Goal: Register for event/course

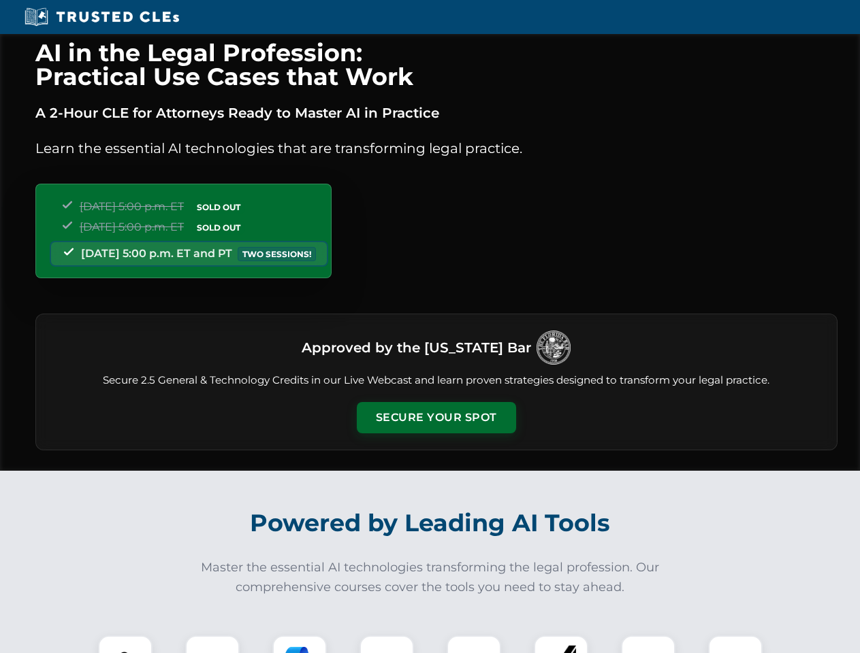
click at [436, 418] on button "Secure Your Spot" at bounding box center [436, 417] width 159 height 31
click at [125, 644] on img at bounding box center [124, 662] width 39 height 39
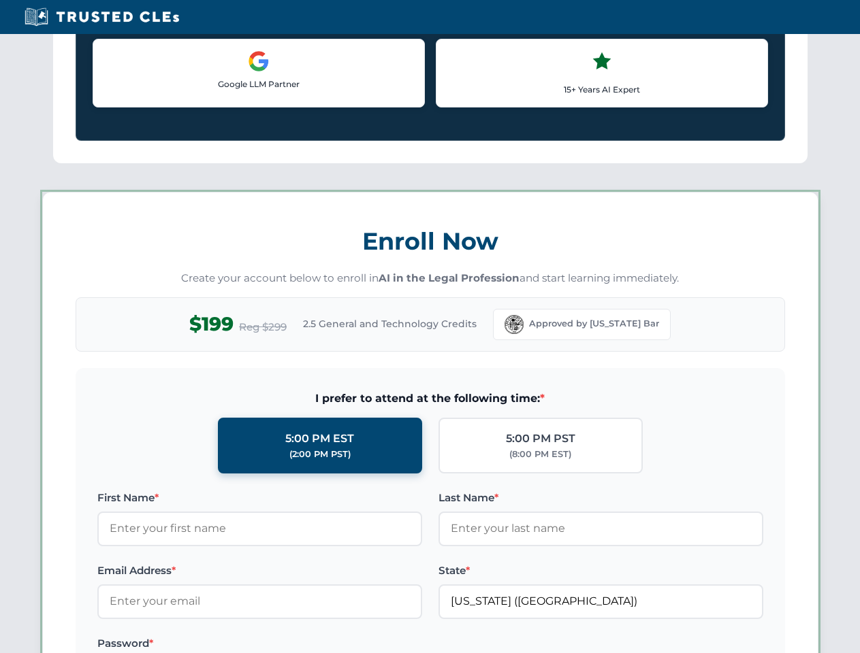
click at [299, 644] on label "Password *" at bounding box center [259, 644] width 325 height 16
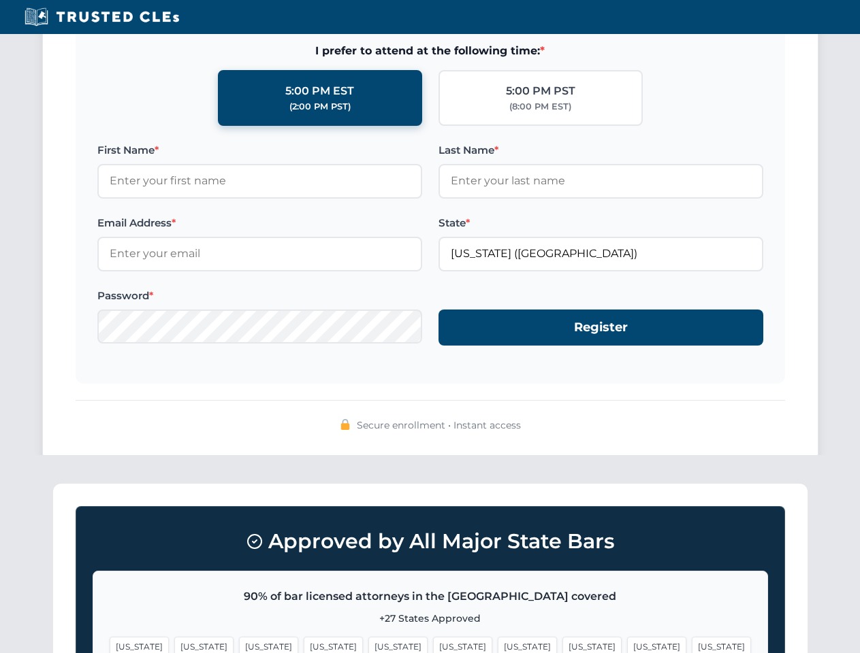
click at [627, 644] on span "[US_STATE]" at bounding box center [656, 647] width 59 height 20
